Goal: Use online tool/utility: Utilize a website feature to perform a specific function

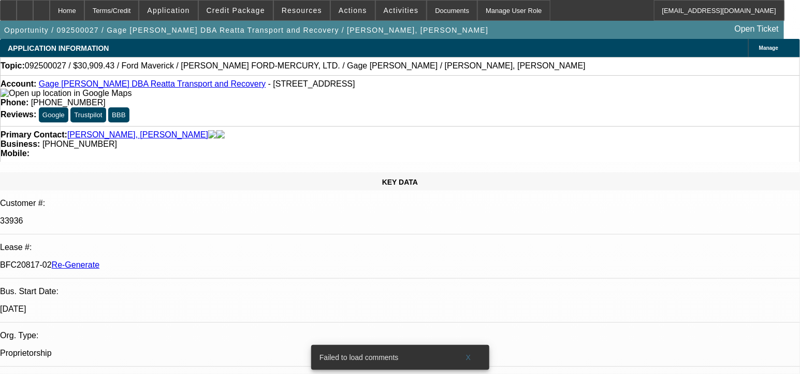
select select "0"
select select "2"
select select "0"
select select "0.1"
select select "2"
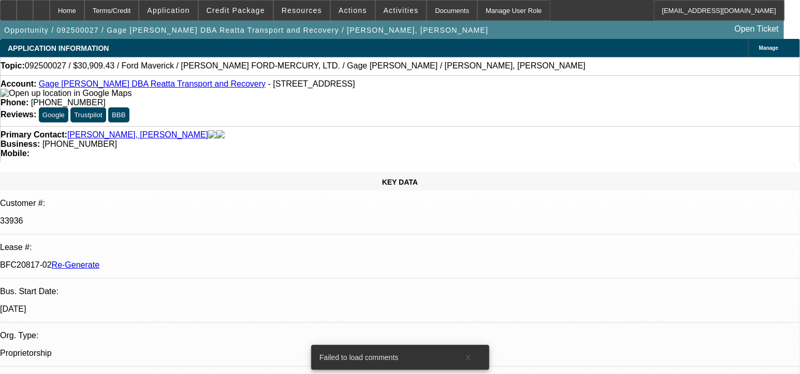
select select "0"
select select "0.1"
select select "2"
select select "0"
select select "0.1"
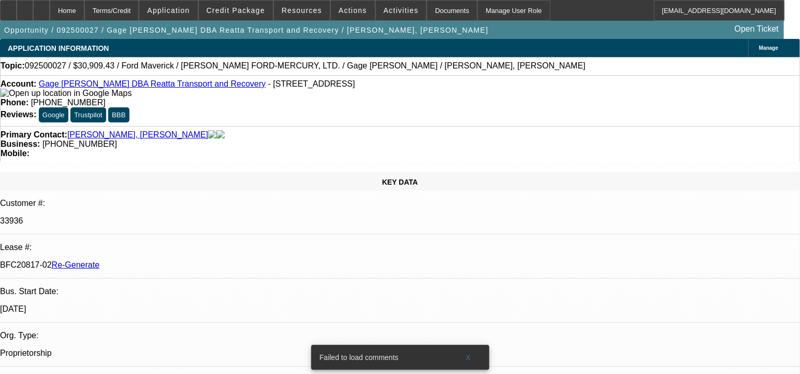
select select "2"
select select "0"
select select "1"
select select "2"
select select "6"
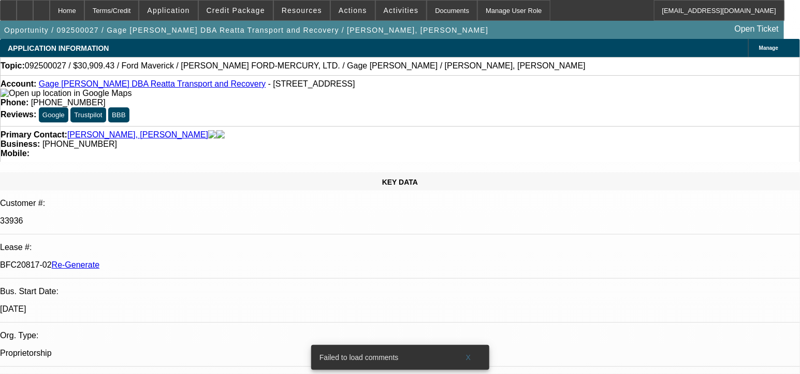
select select "1"
select select "2"
select select "6"
select select "1"
select select "2"
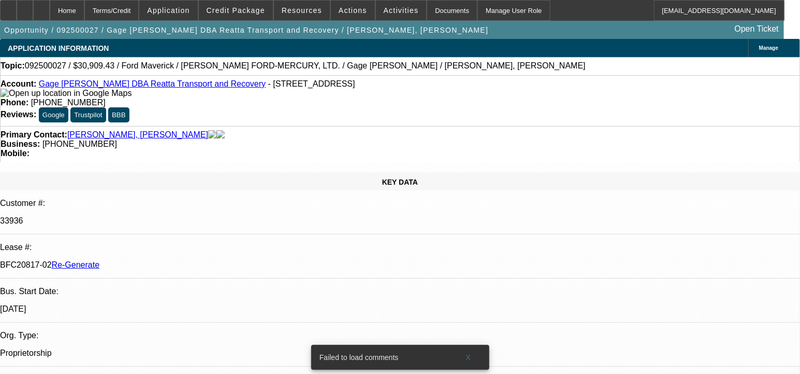
select select "6"
select select "1"
select select "2"
select select "6"
